Goal: Task Accomplishment & Management: Manage account settings

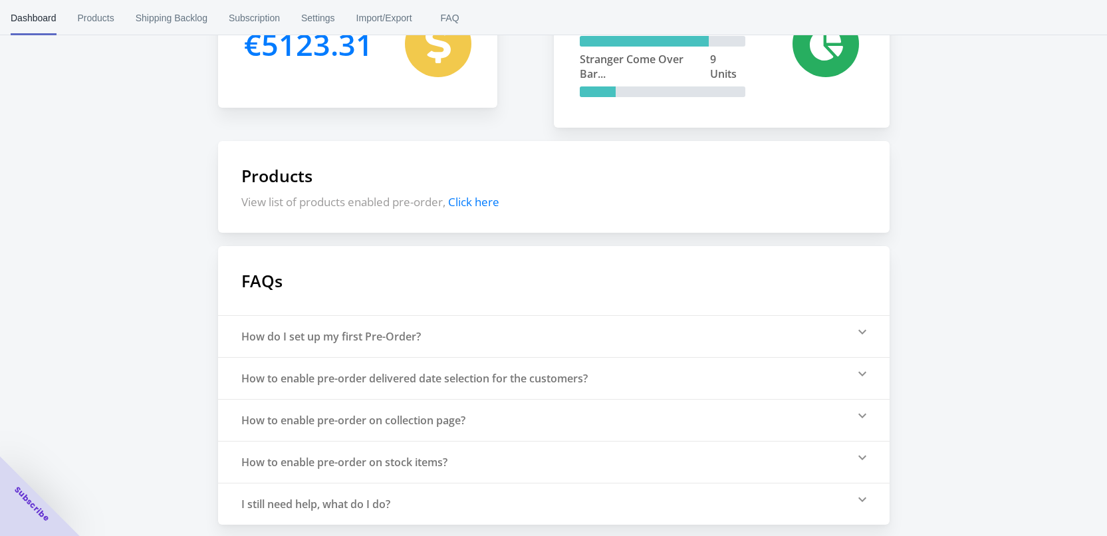
scroll to position [210, 0]
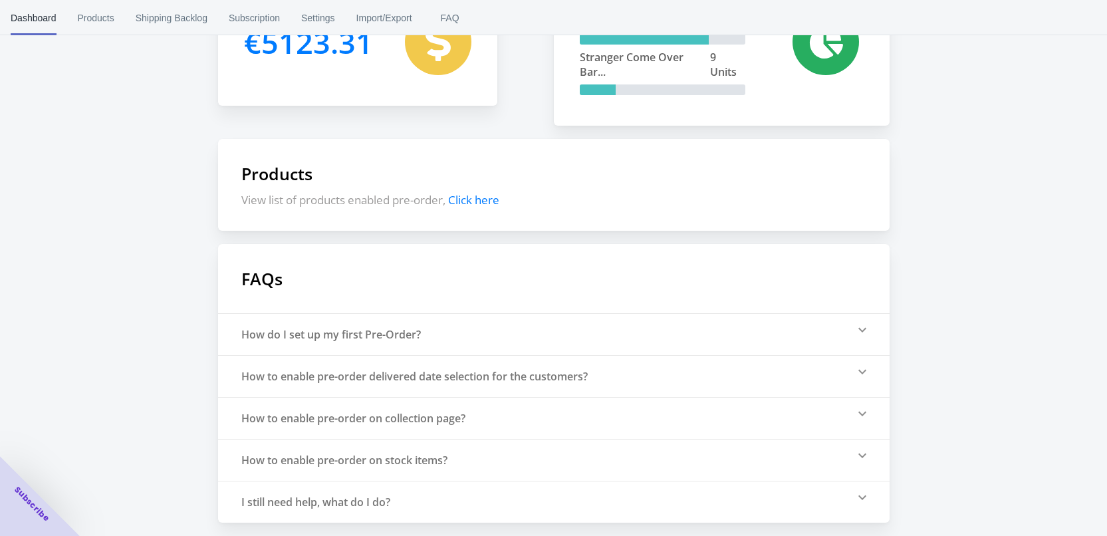
click at [495, 201] on span "Click here" at bounding box center [473, 199] width 51 height 15
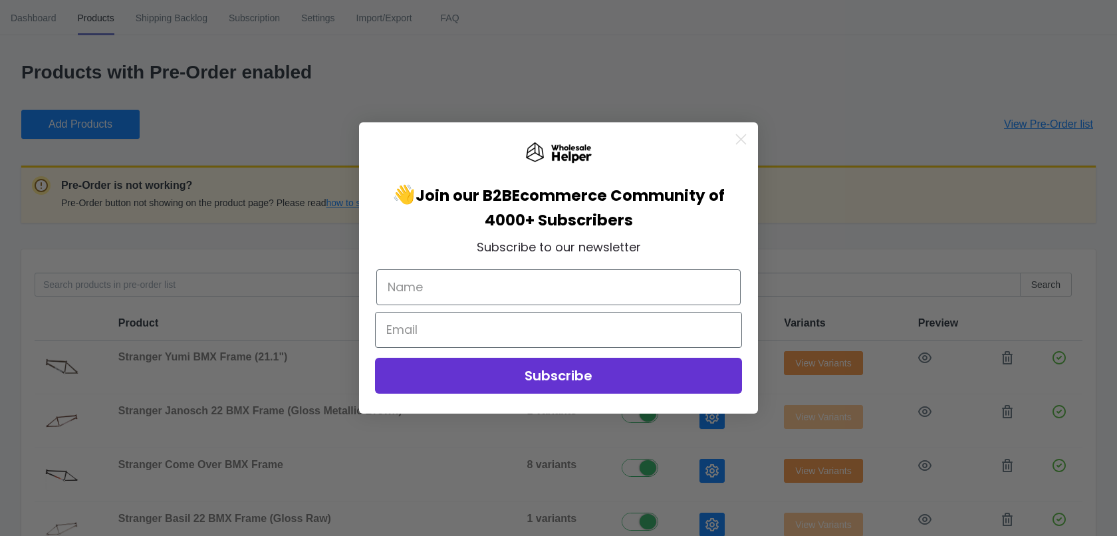
click at [752, 142] on circle "Close dialog" at bounding box center [741, 139] width 22 height 22
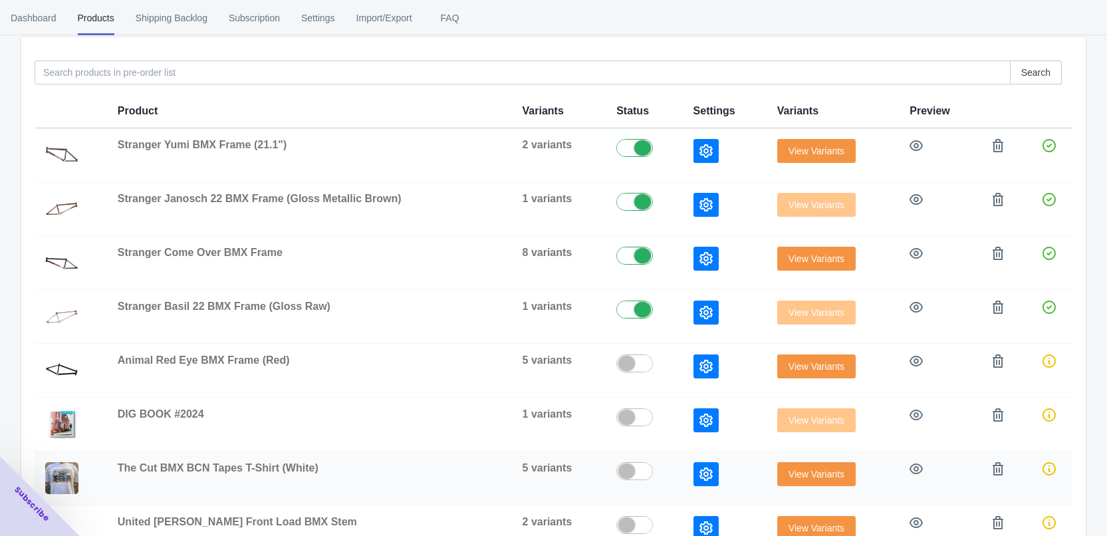
scroll to position [422, 0]
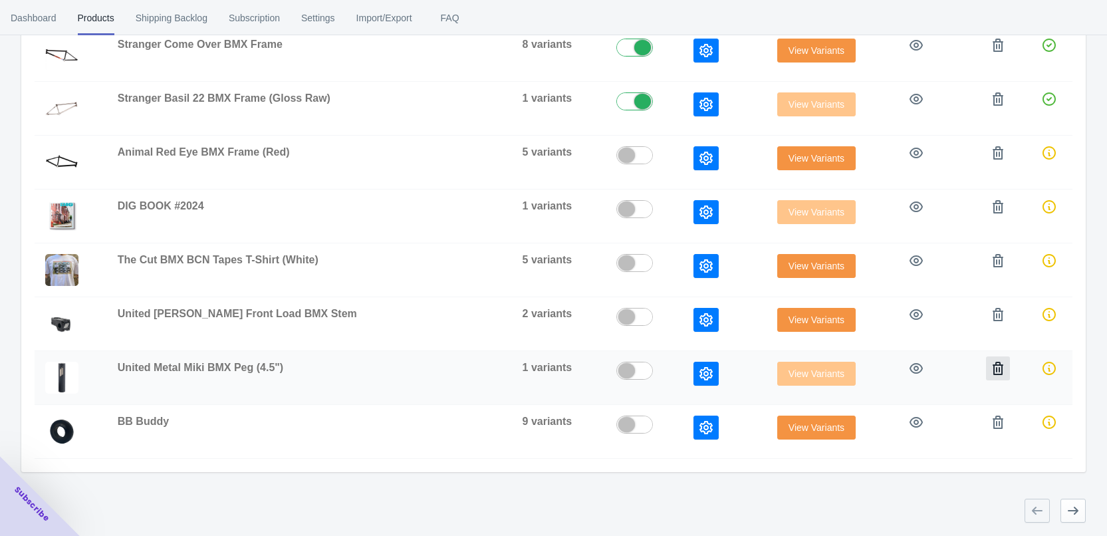
click at [992, 370] on icon "button" at bounding box center [998, 368] width 13 height 13
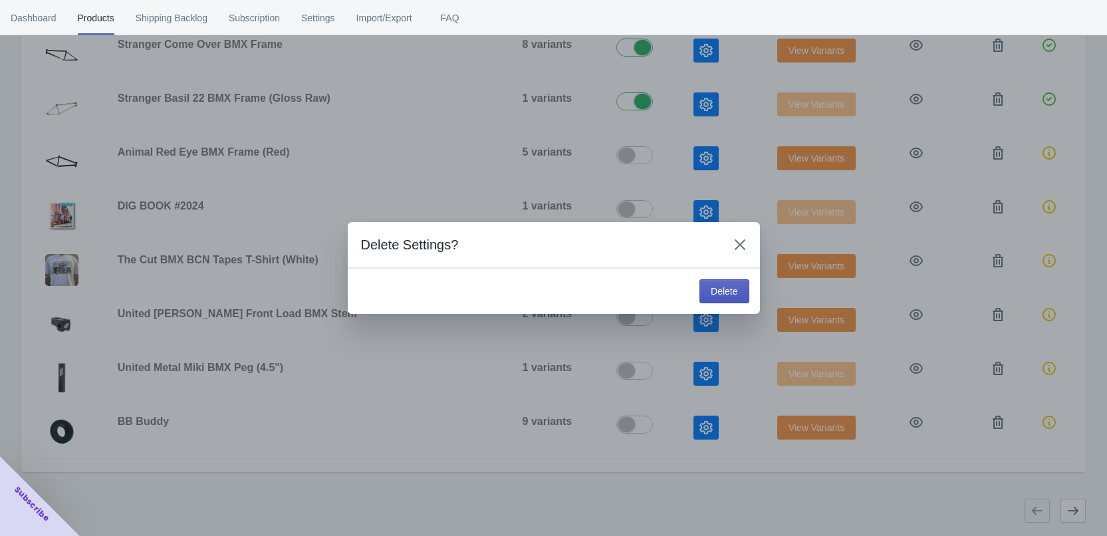
click at [722, 289] on span "Delete" at bounding box center [724, 291] width 27 height 11
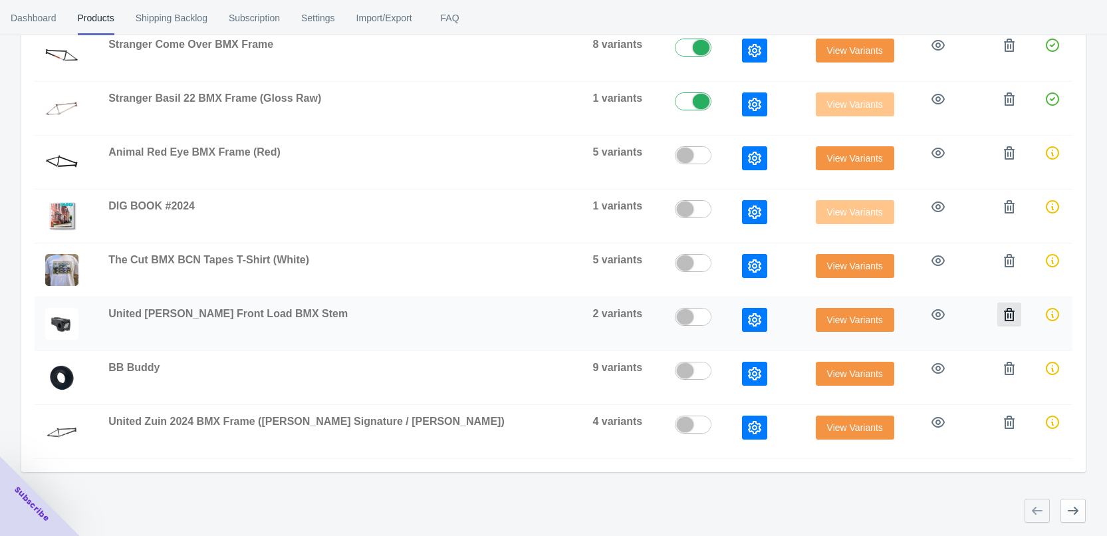
click at [1004, 320] on icon "button" at bounding box center [1009, 314] width 11 height 13
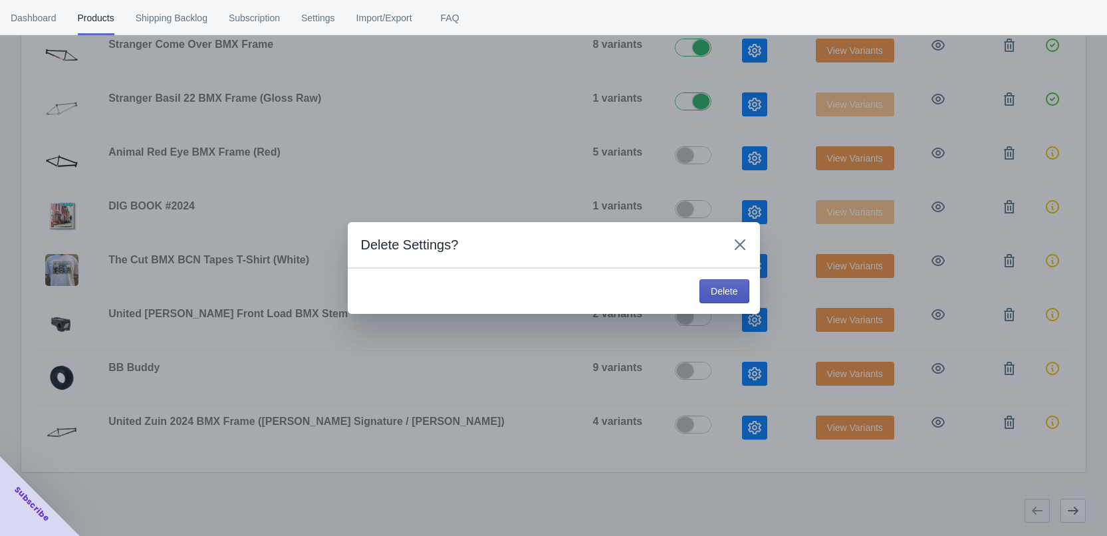
click at [728, 297] on button "Delete" at bounding box center [724, 291] width 49 height 24
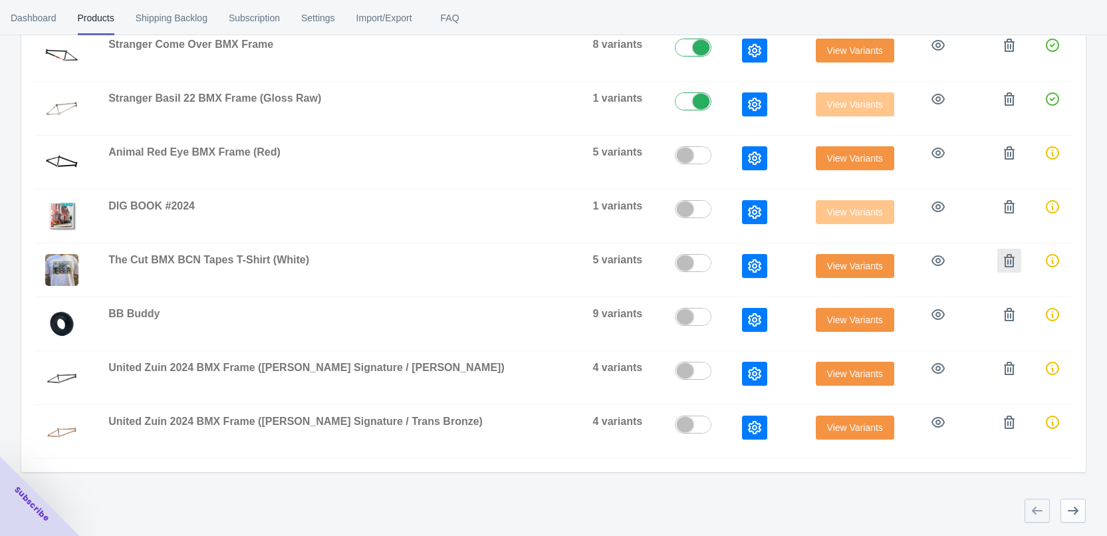
click at [1004, 267] on icon "button" at bounding box center [1009, 260] width 11 height 13
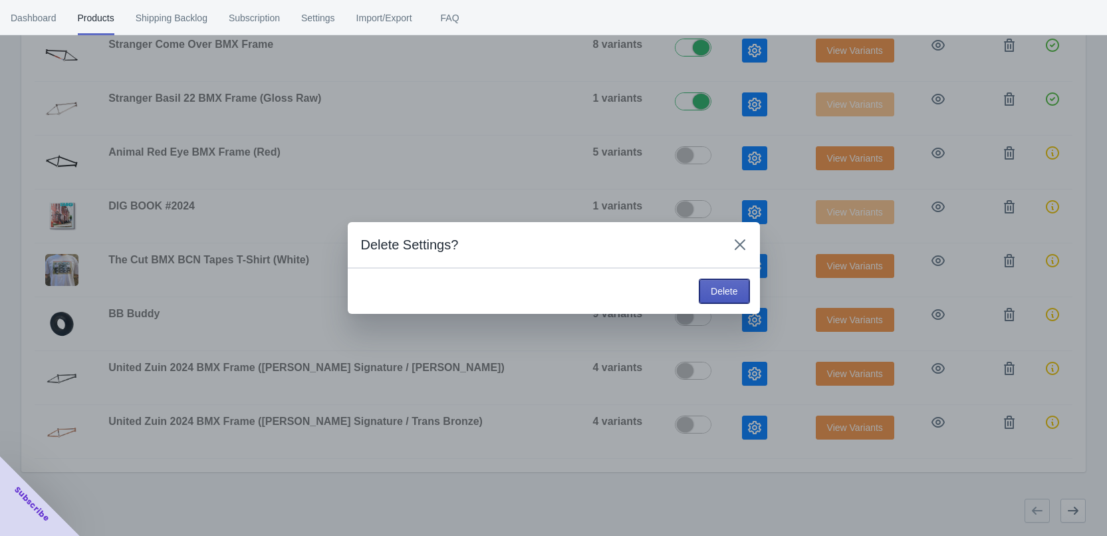
click at [718, 289] on span "Delete" at bounding box center [724, 291] width 27 height 11
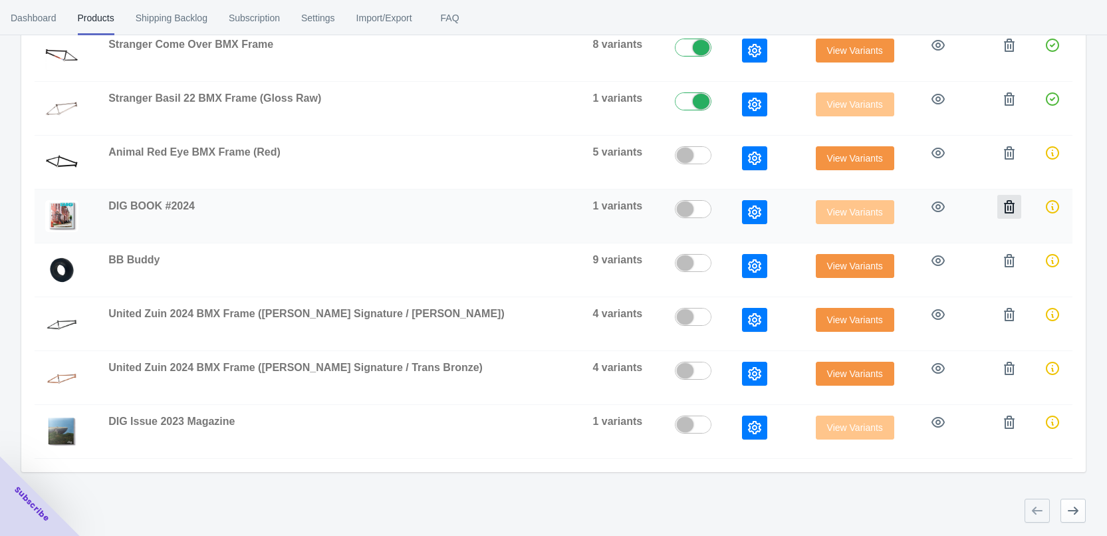
click at [1000, 217] on button "button" at bounding box center [1010, 207] width 24 height 24
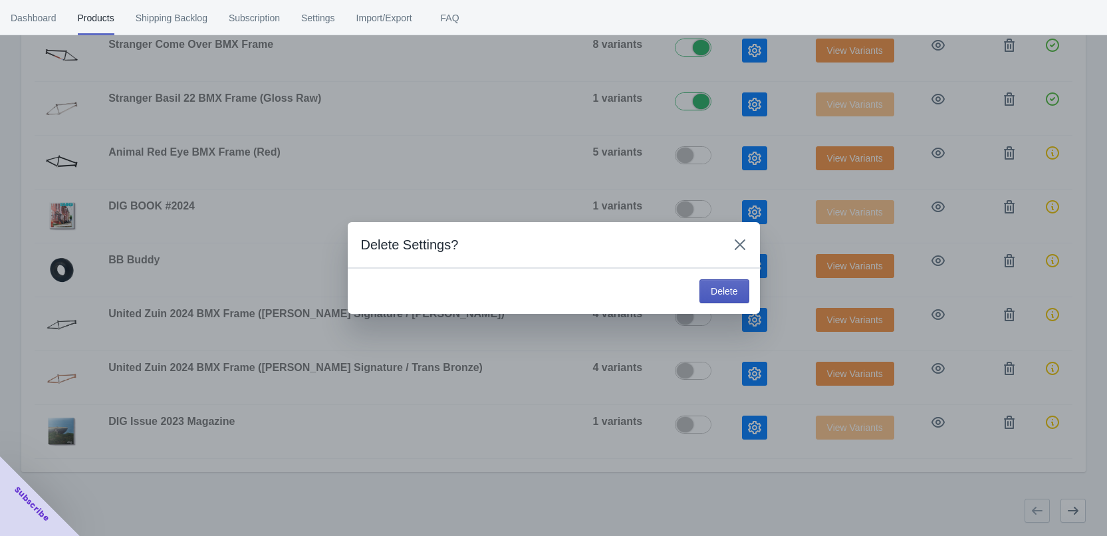
click at [726, 293] on span "Delete" at bounding box center [724, 291] width 27 height 11
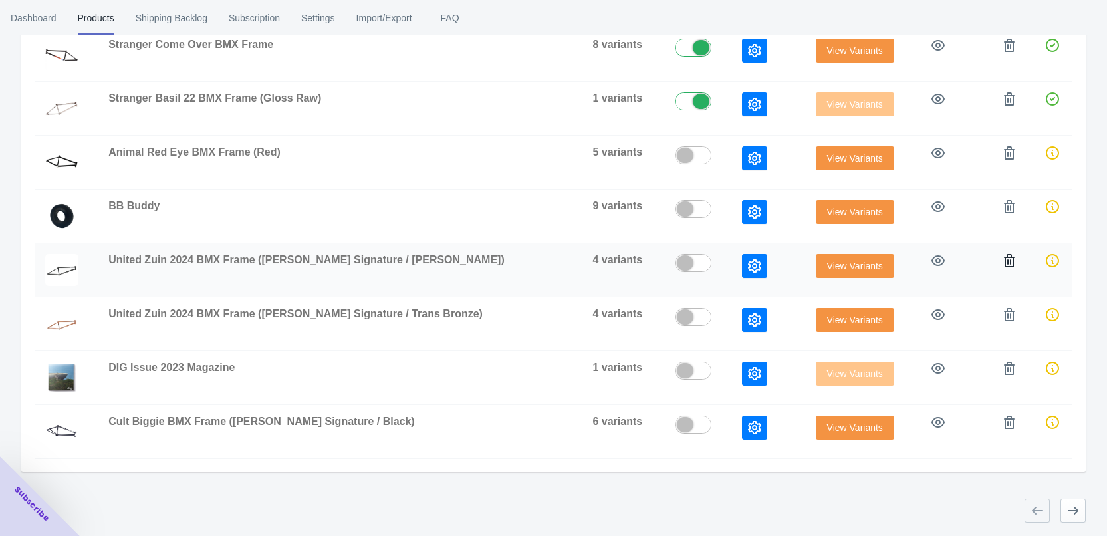
click at [1004, 268] on button "button" at bounding box center [1010, 261] width 24 height 24
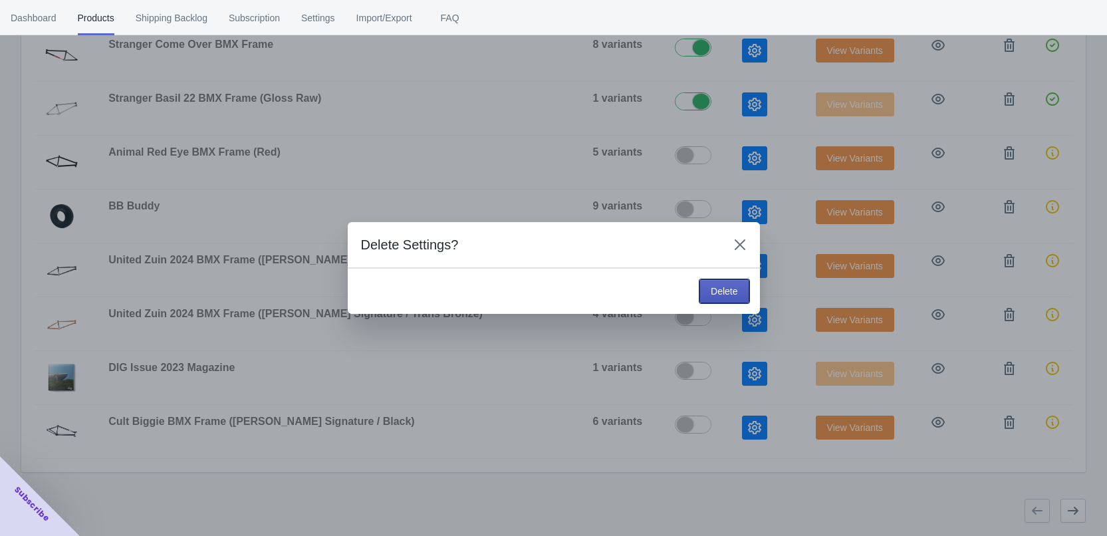
click at [732, 289] on span "Delete" at bounding box center [724, 291] width 27 height 11
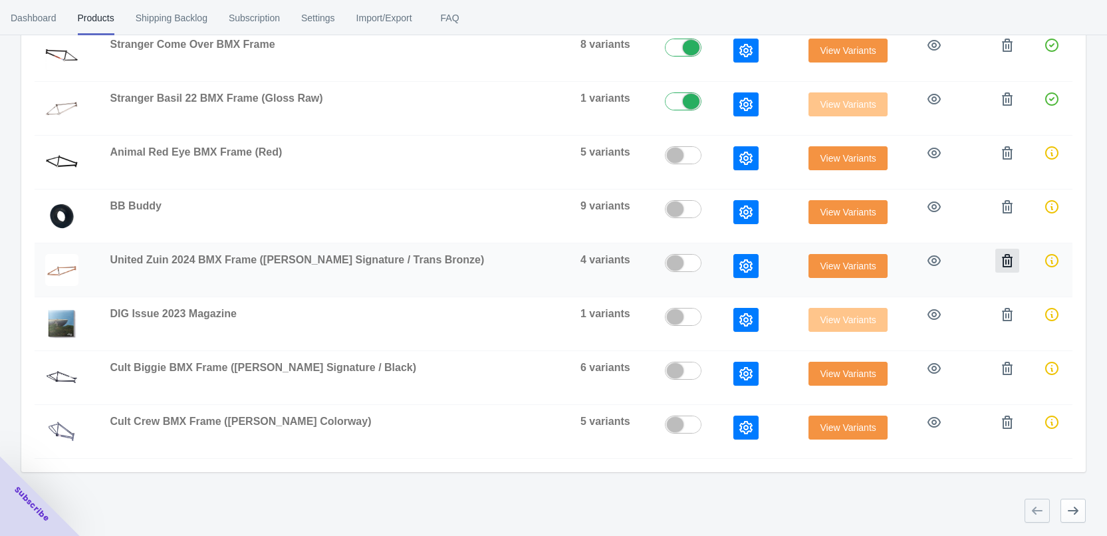
click at [1002, 261] on icon "button" at bounding box center [1007, 260] width 11 height 13
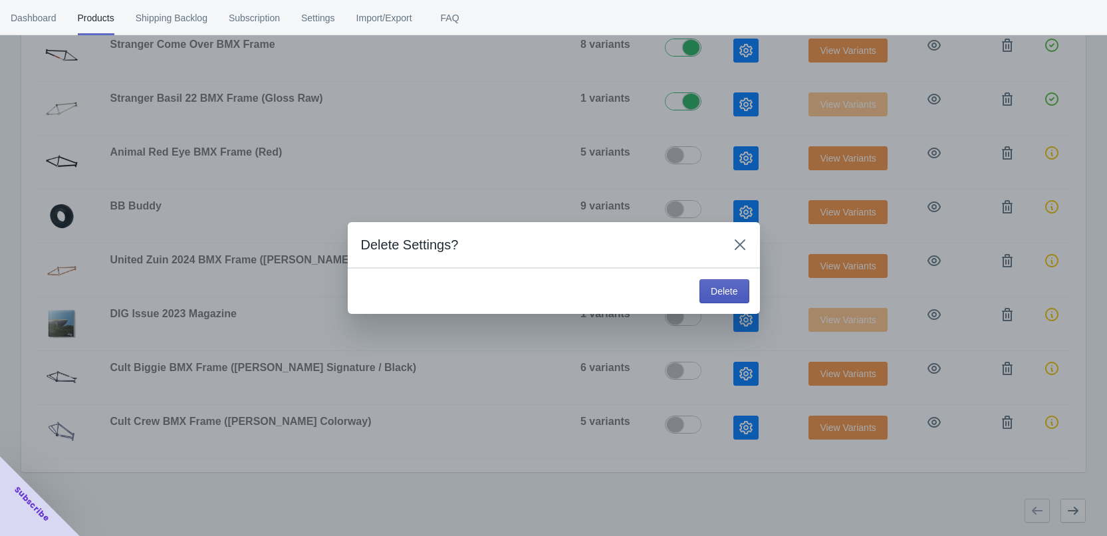
click at [714, 286] on span "Delete" at bounding box center [724, 291] width 27 height 11
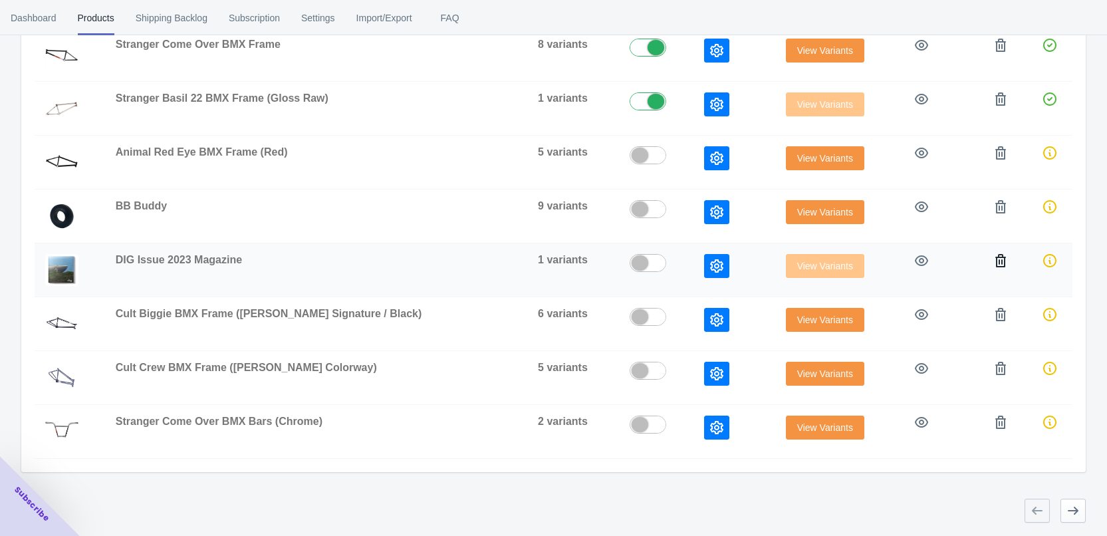
click at [1001, 263] on icon "button" at bounding box center [1000, 260] width 13 height 13
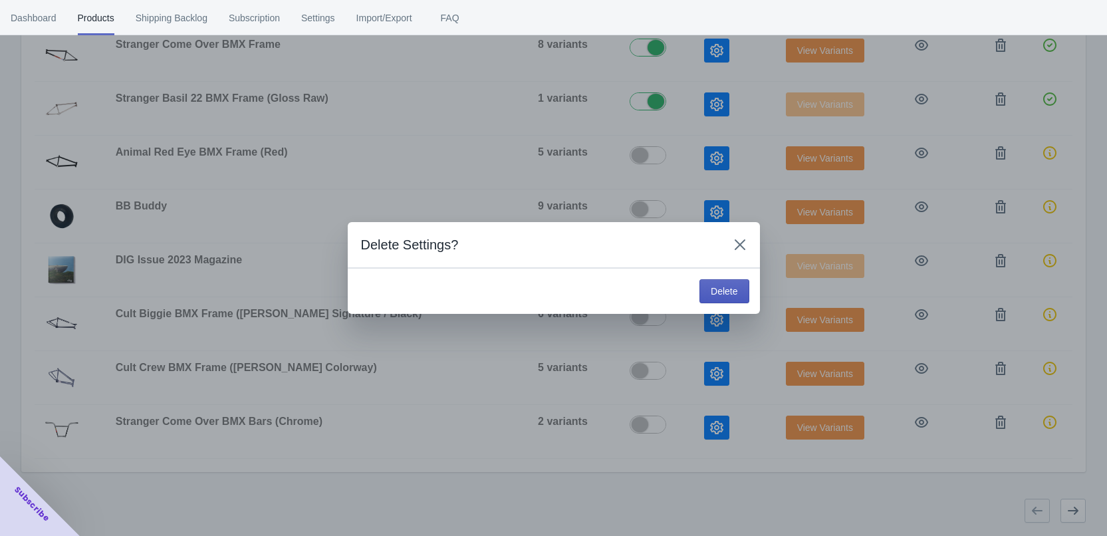
click at [724, 290] on span "Delete" at bounding box center [724, 291] width 27 height 11
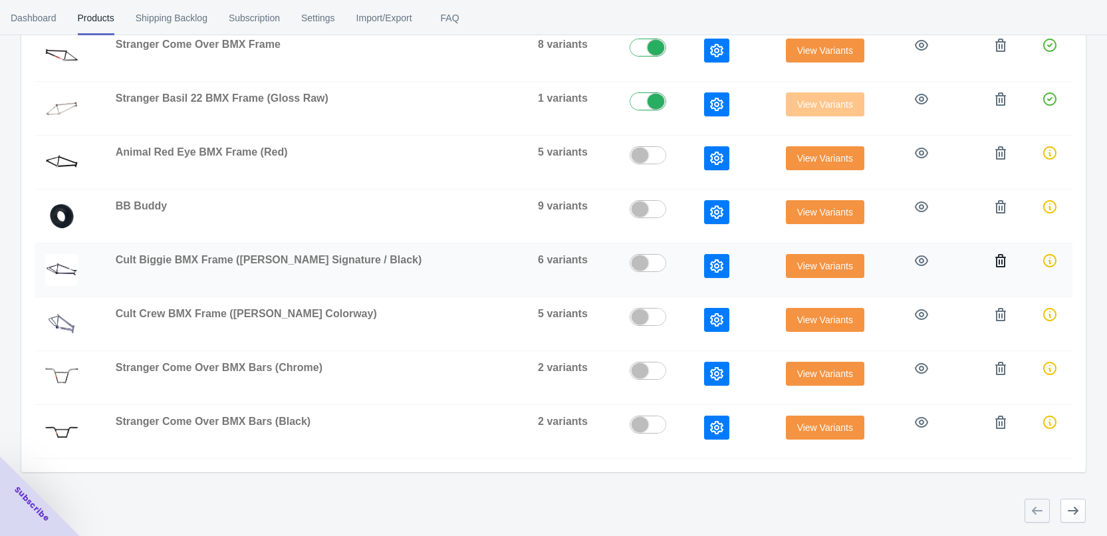
click at [1000, 261] on icon "button" at bounding box center [1001, 260] width 11 height 13
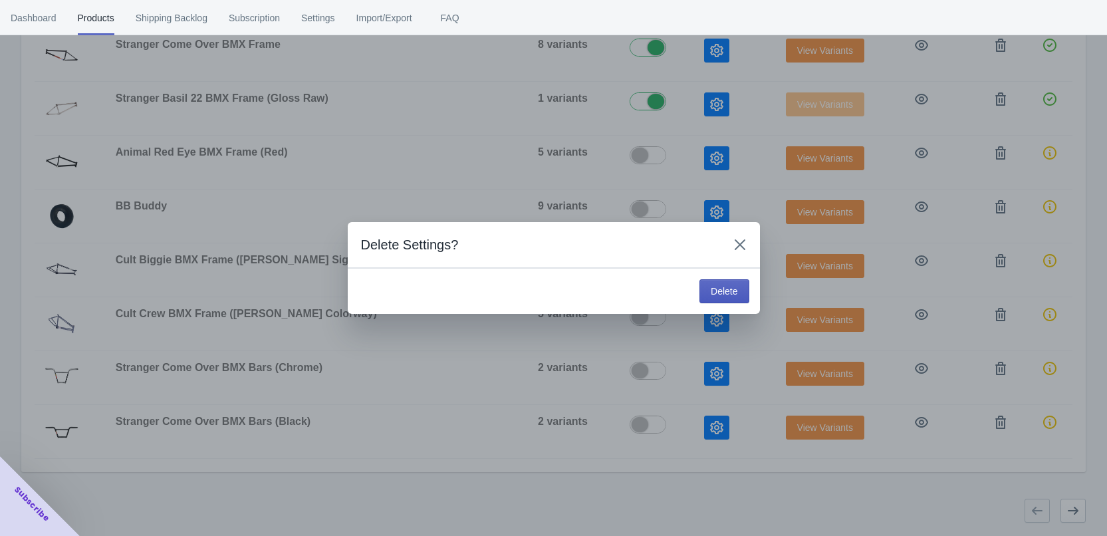
click at [725, 291] on span "Delete" at bounding box center [724, 291] width 27 height 11
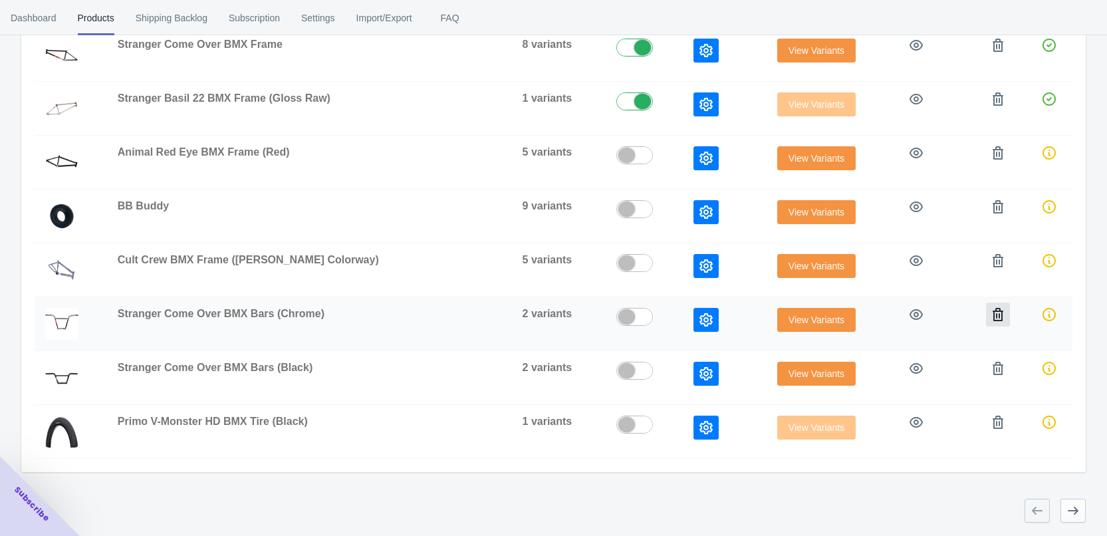
click at [996, 314] on icon "button" at bounding box center [998, 314] width 11 height 13
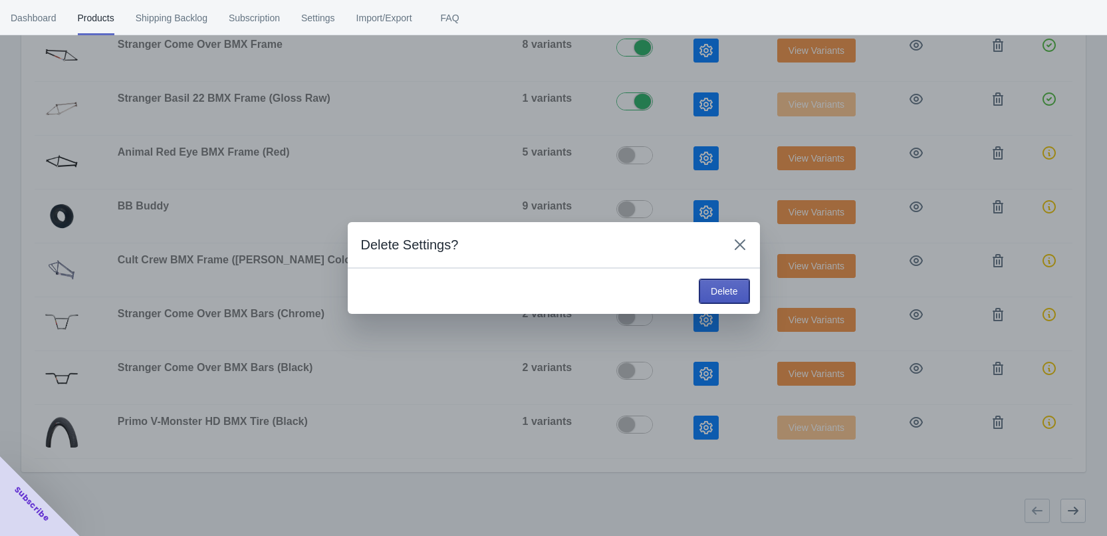
click at [741, 290] on button "Delete" at bounding box center [724, 291] width 49 height 24
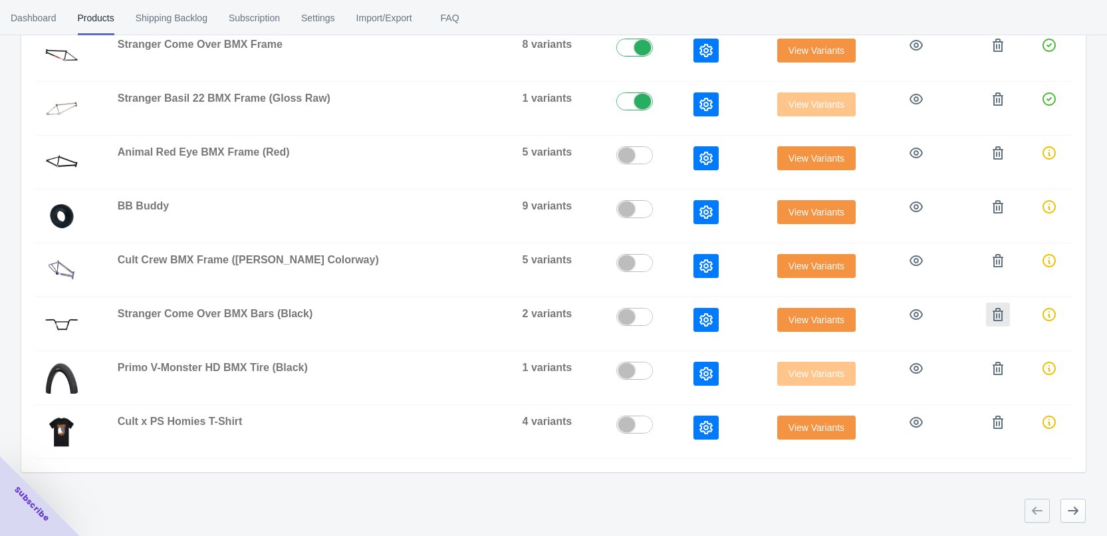
click at [997, 320] on icon "button" at bounding box center [998, 314] width 11 height 13
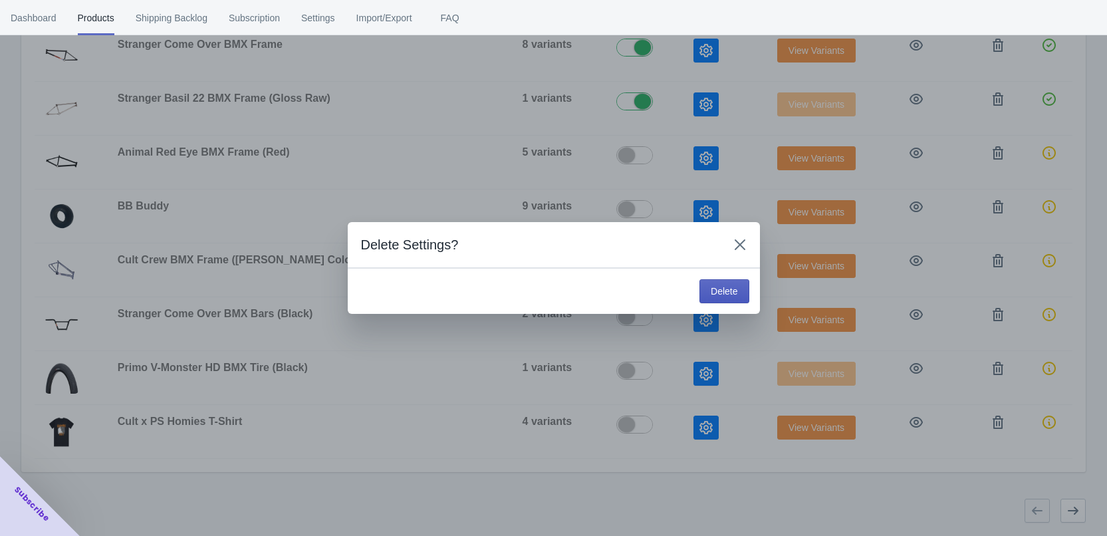
click at [721, 297] on span "Delete" at bounding box center [724, 291] width 27 height 11
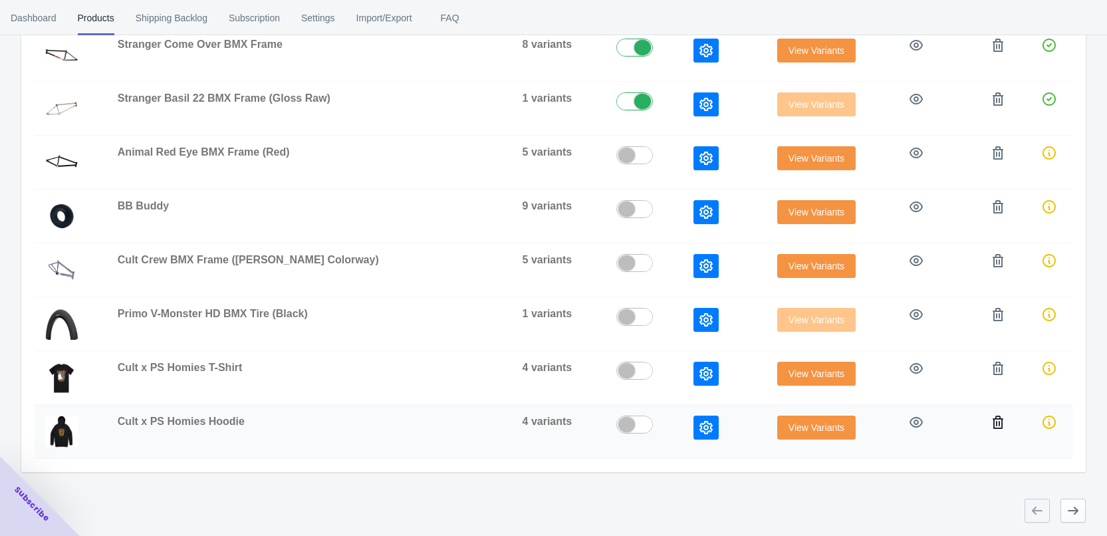
click at [997, 426] on icon "button" at bounding box center [998, 422] width 13 height 13
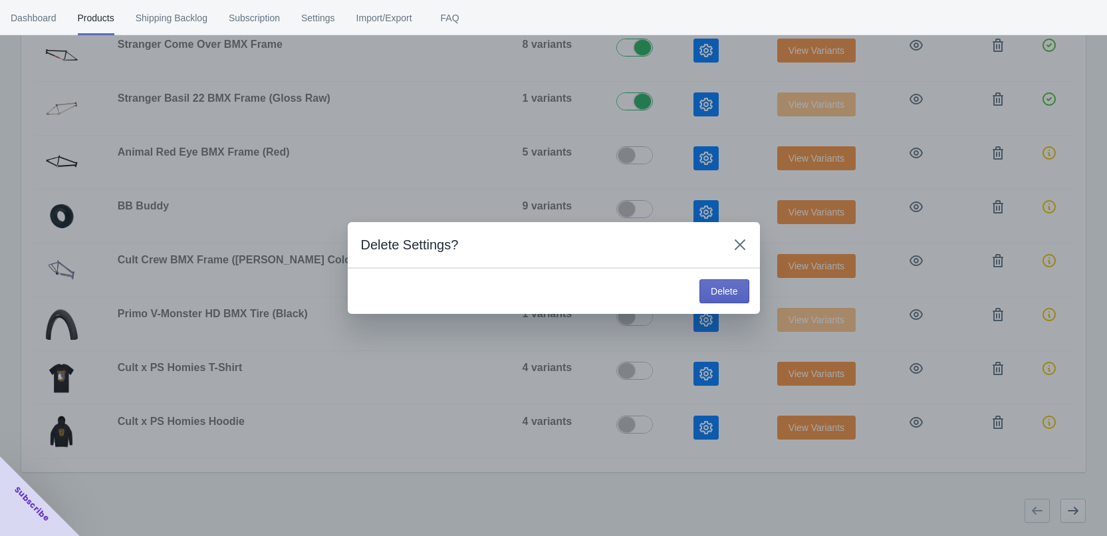
click at [750, 304] on div "Delete" at bounding box center [554, 291] width 412 height 46
click at [744, 298] on button "Delete" at bounding box center [724, 291] width 49 height 24
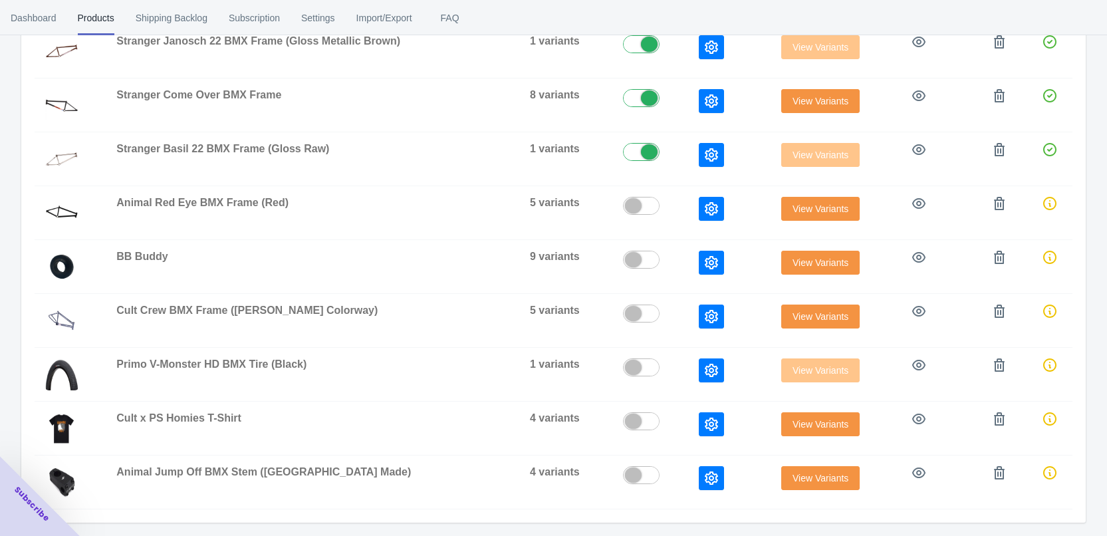
scroll to position [372, 0]
click at [994, 472] on icon "button" at bounding box center [999, 472] width 11 height 13
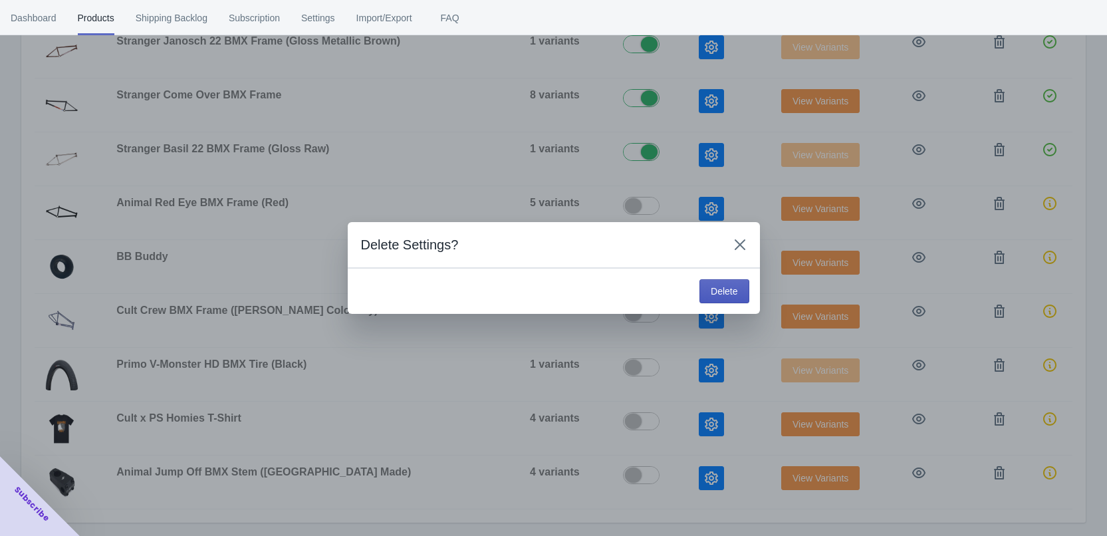
click at [716, 292] on span "Delete" at bounding box center [724, 291] width 27 height 11
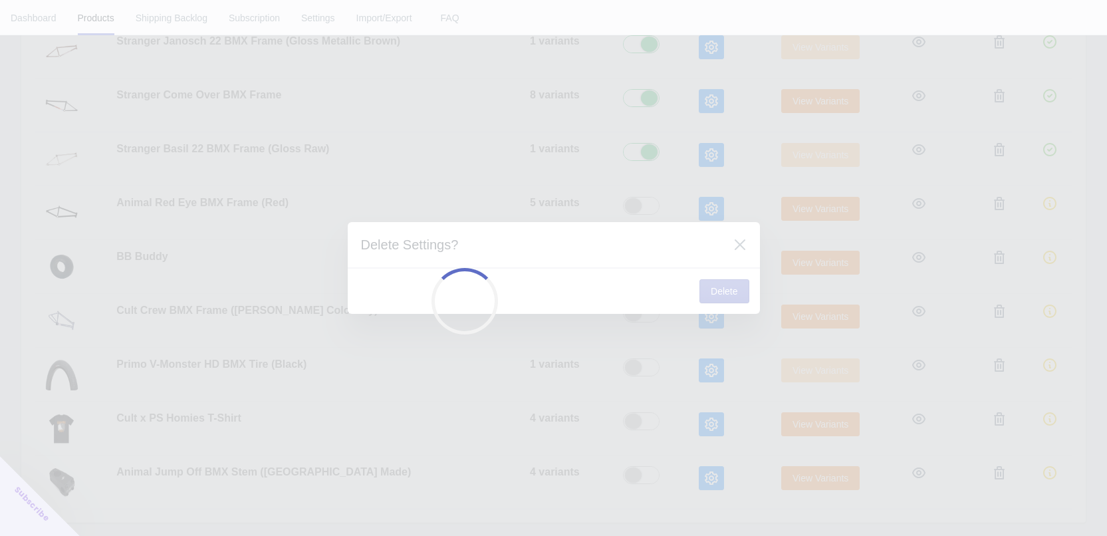
scroll to position [318, 0]
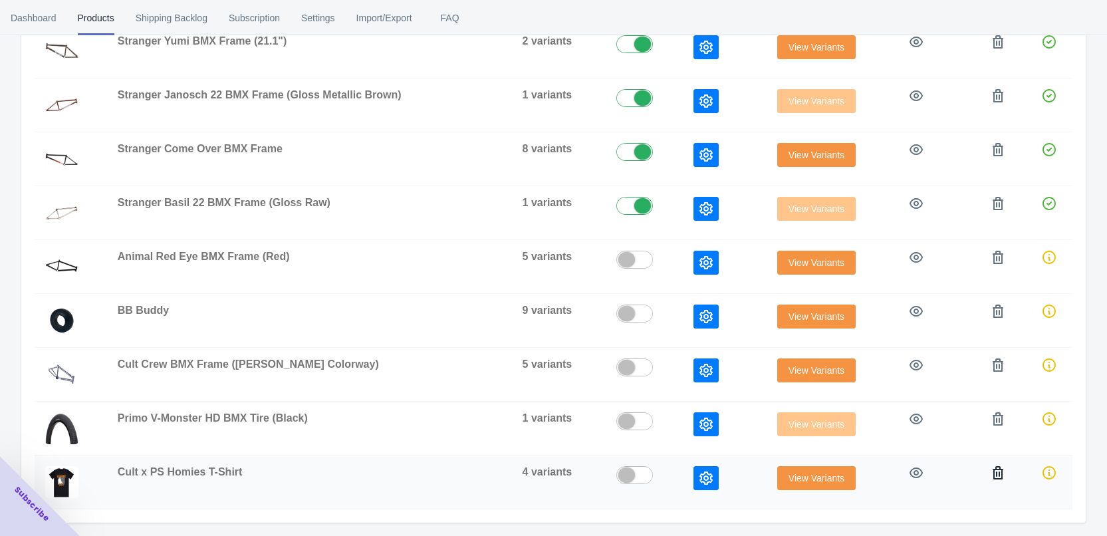
click at [997, 478] on icon "button" at bounding box center [998, 472] width 13 height 13
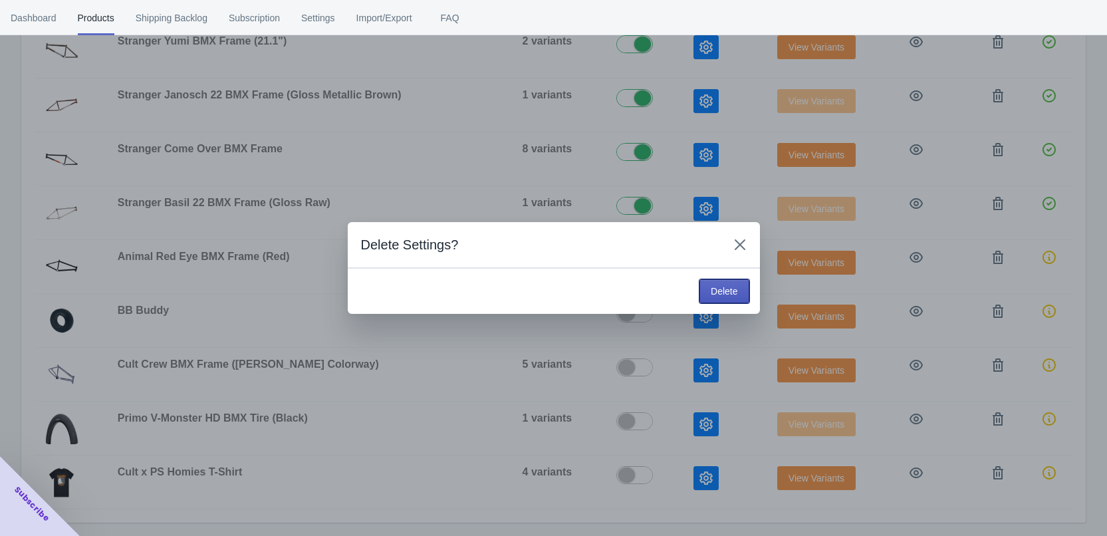
click at [732, 293] on span "Delete" at bounding box center [724, 291] width 27 height 11
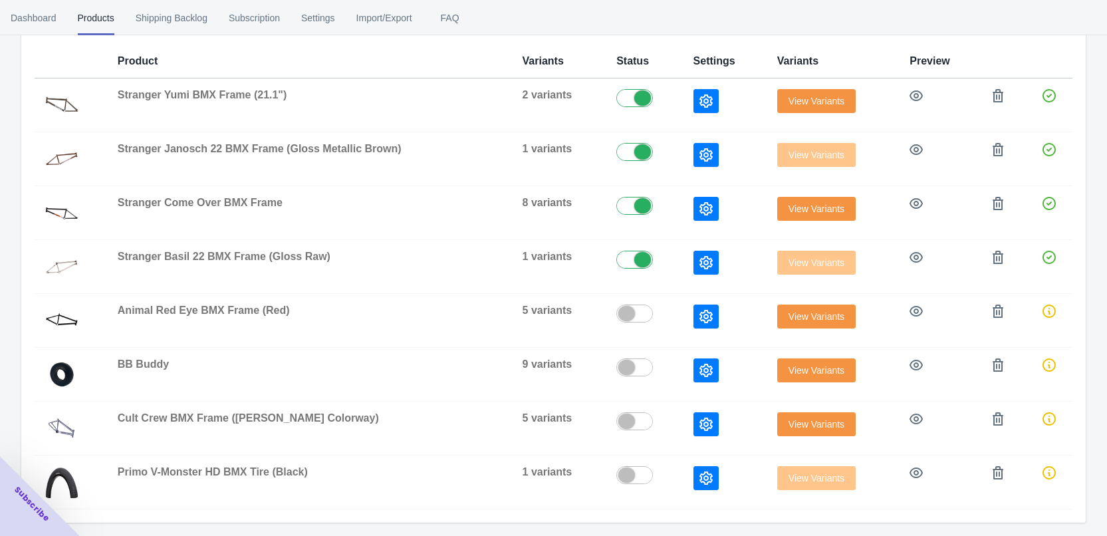
scroll to position [264, 0]
click at [997, 474] on icon "button" at bounding box center [998, 472] width 13 height 13
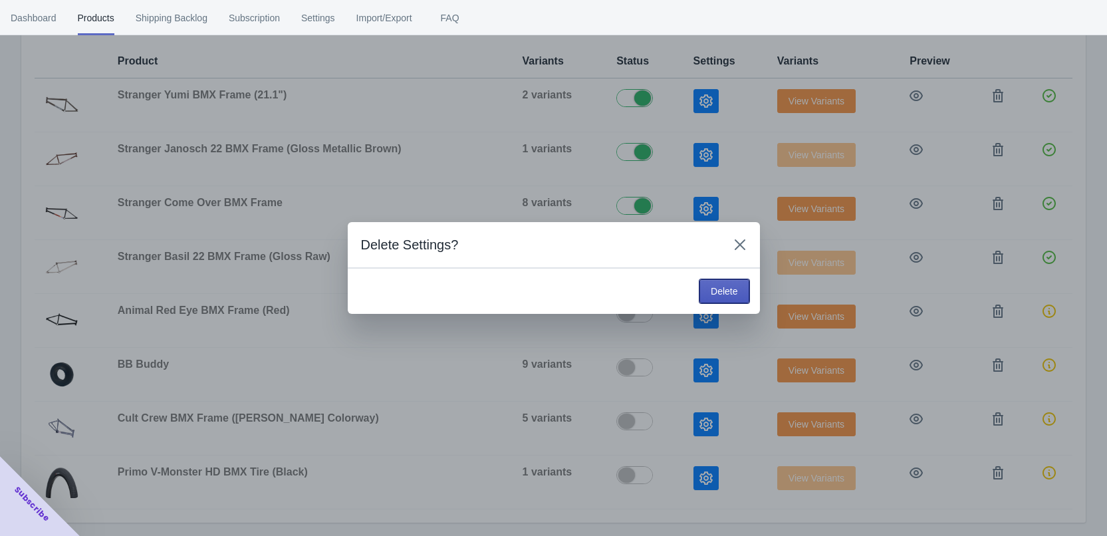
click at [732, 289] on span "Delete" at bounding box center [724, 291] width 27 height 11
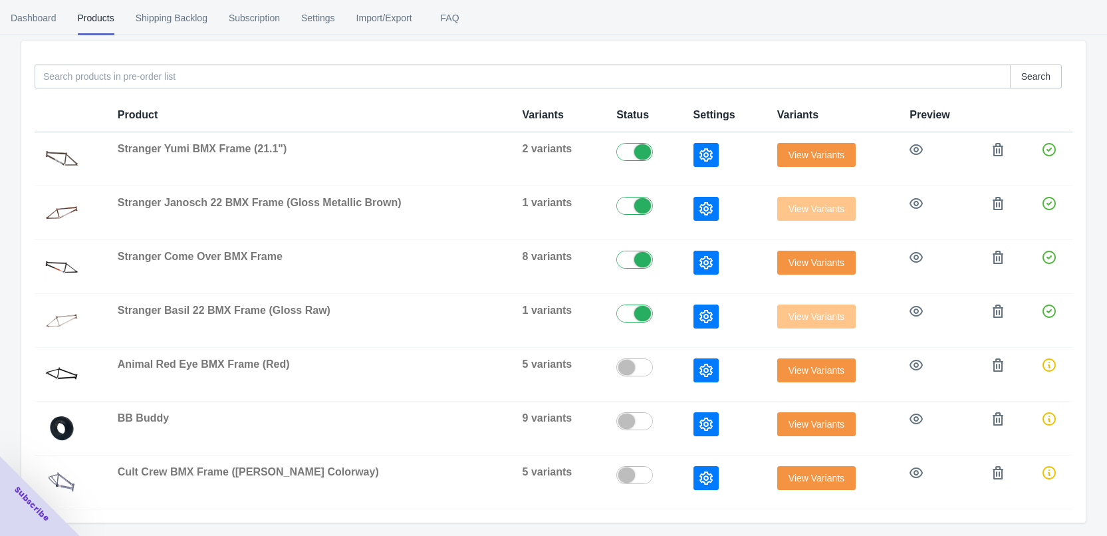
scroll to position [210, 0]
click at [995, 480] on button "button" at bounding box center [998, 473] width 24 height 24
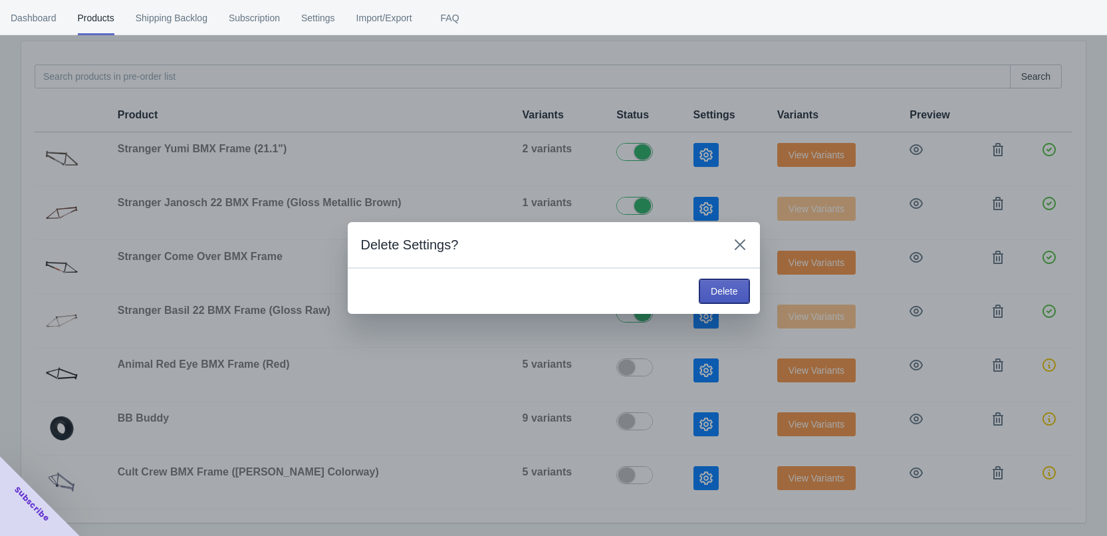
click at [730, 297] on button "Delete" at bounding box center [724, 291] width 49 height 24
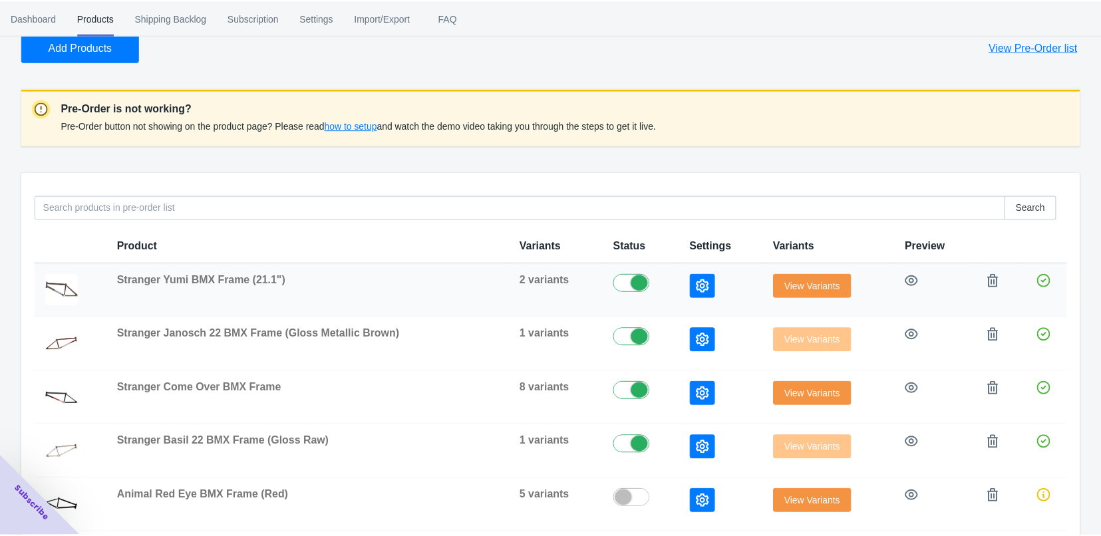
scroll to position [0, 0]
